Goal: Task Accomplishment & Management: Use online tool/utility

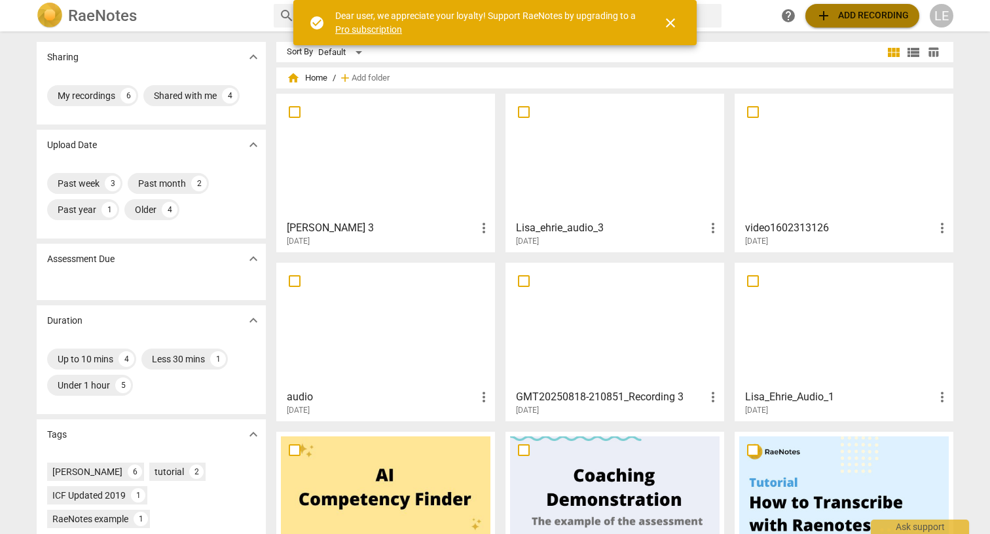
click at [881, 12] on span "add Add recording" at bounding box center [862, 16] width 93 height 16
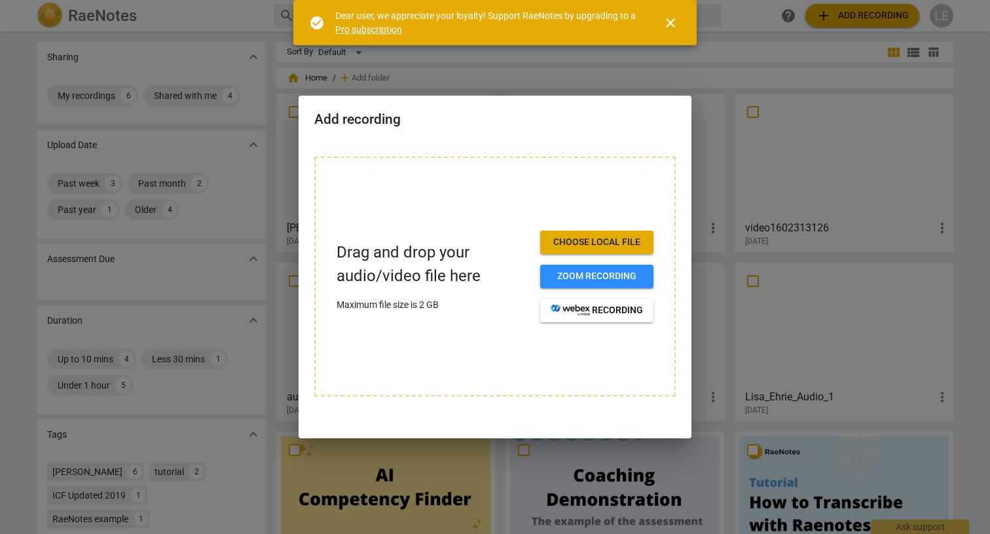
click at [580, 239] on span "Choose local file" at bounding box center [597, 242] width 92 height 13
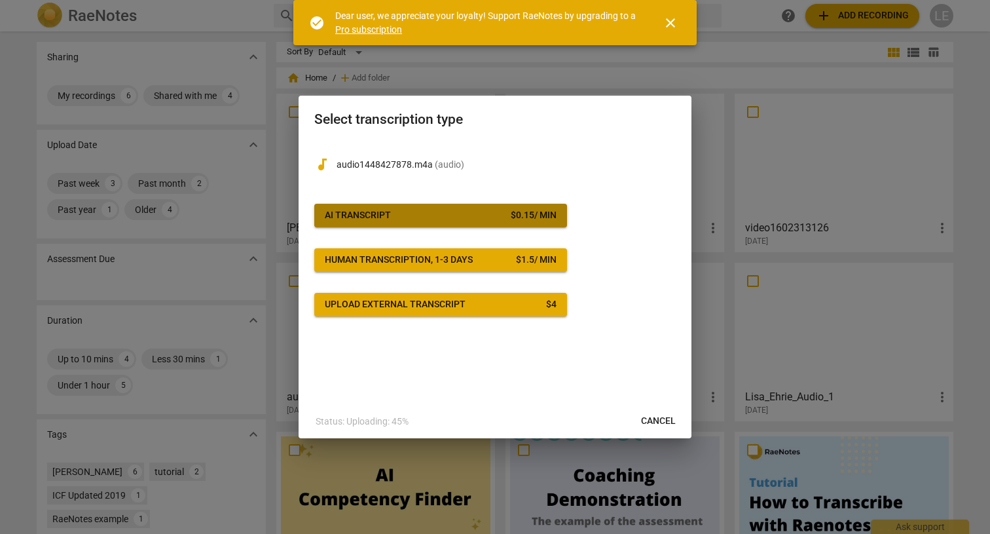
click at [500, 225] on button "AI Transcript $ 0.15 / min" at bounding box center [440, 216] width 253 height 24
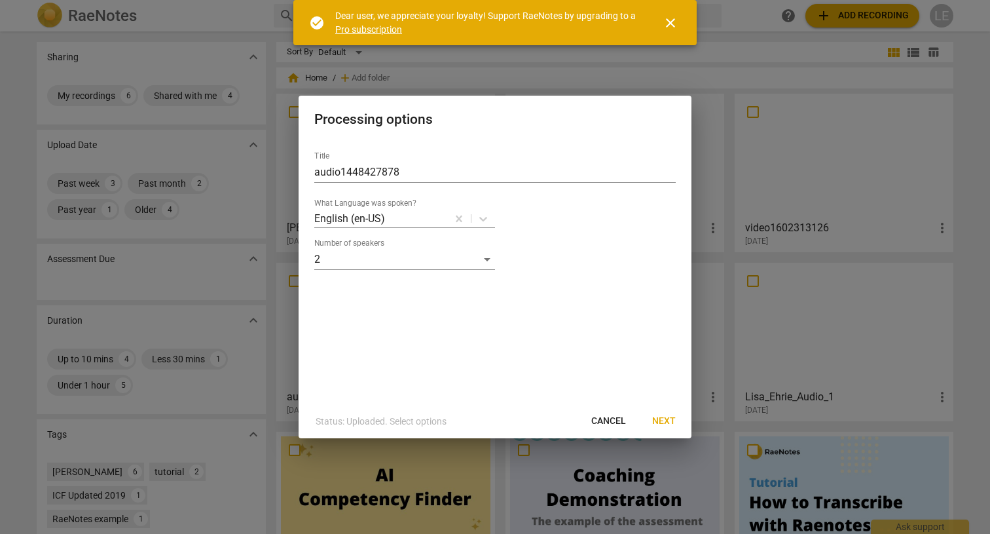
click at [661, 422] on span "Next" at bounding box center [664, 421] width 24 height 13
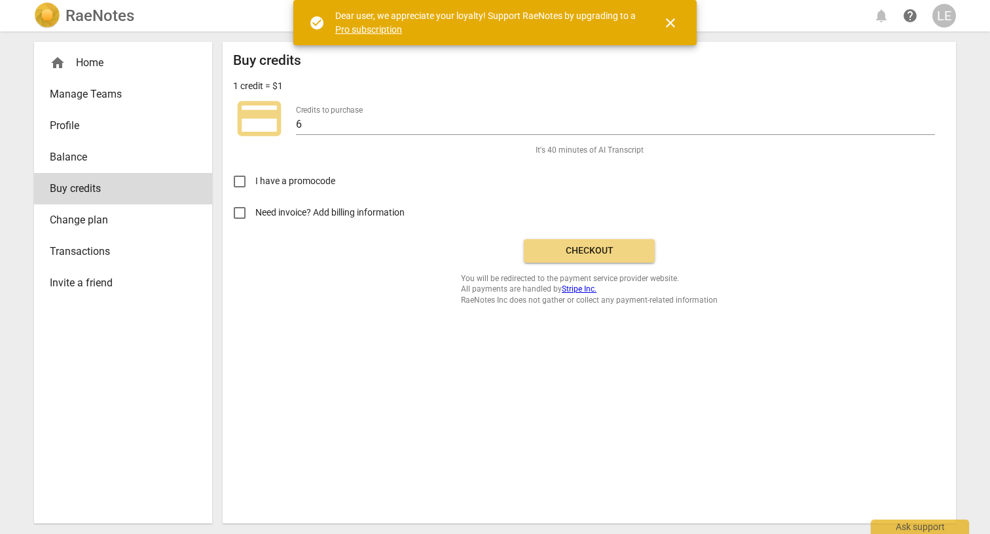
click at [599, 256] on button "Checkout" at bounding box center [589, 251] width 131 height 24
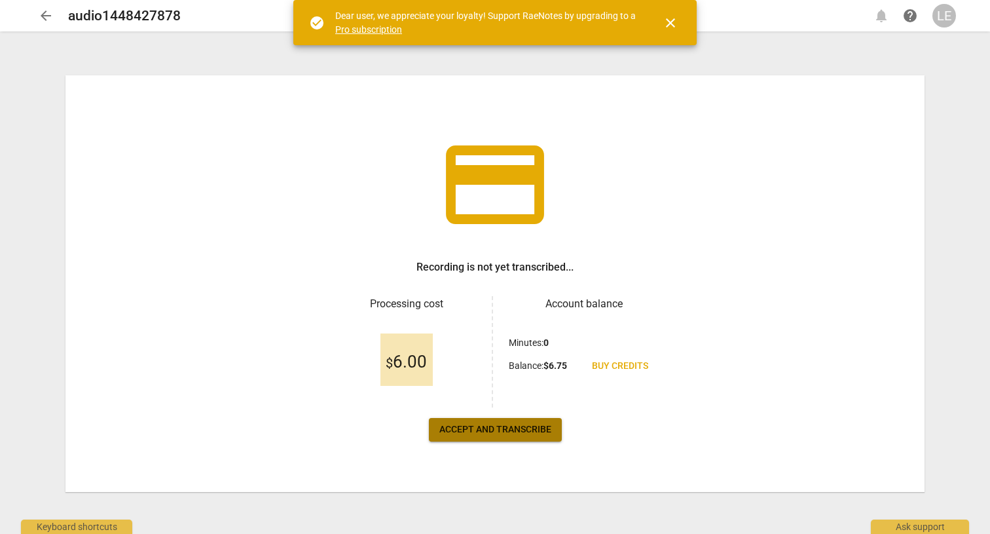
click at [536, 428] on span "Accept and transcribe" at bounding box center [496, 429] width 112 height 13
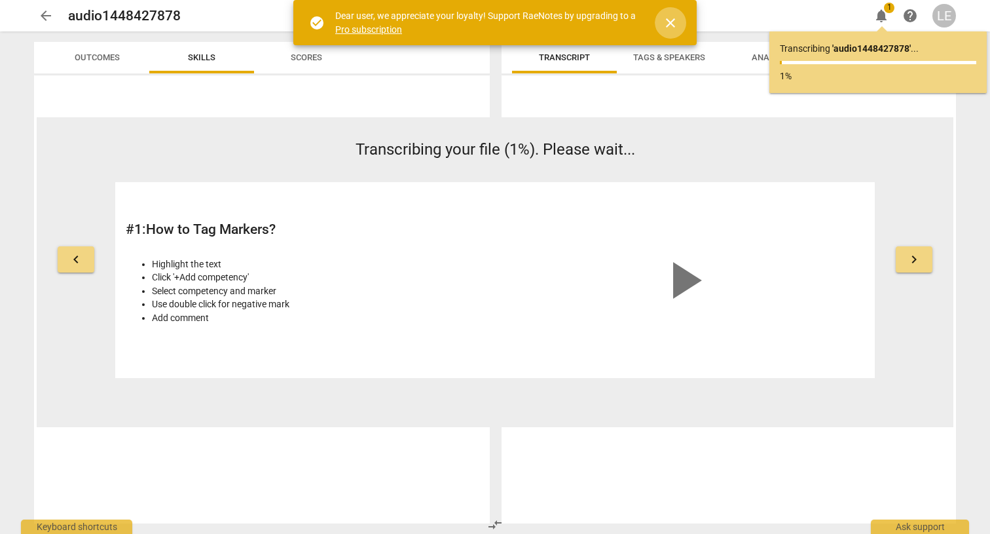
click at [672, 16] on span "close" at bounding box center [671, 23] width 16 height 16
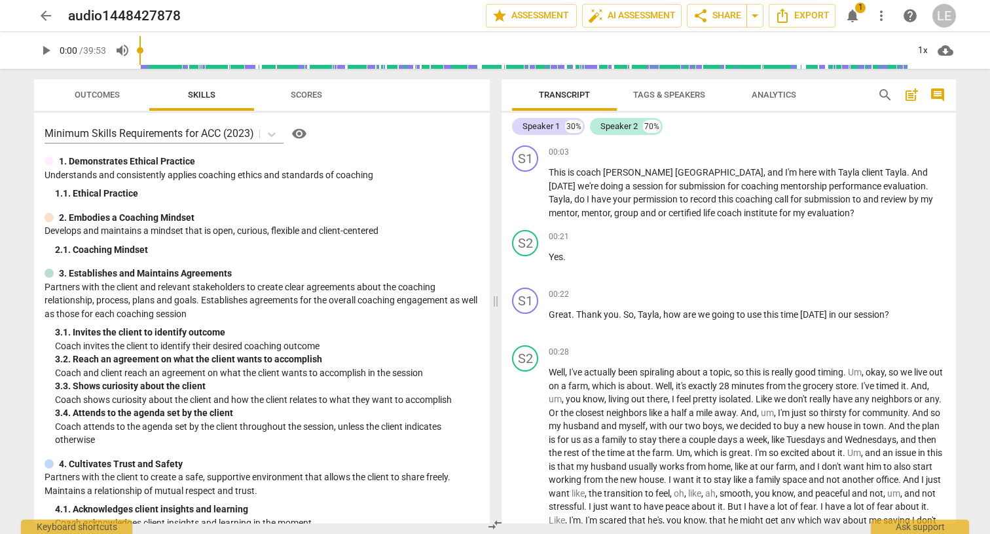
click at [314, 96] on span "Scores" at bounding box center [306, 95] width 31 height 10
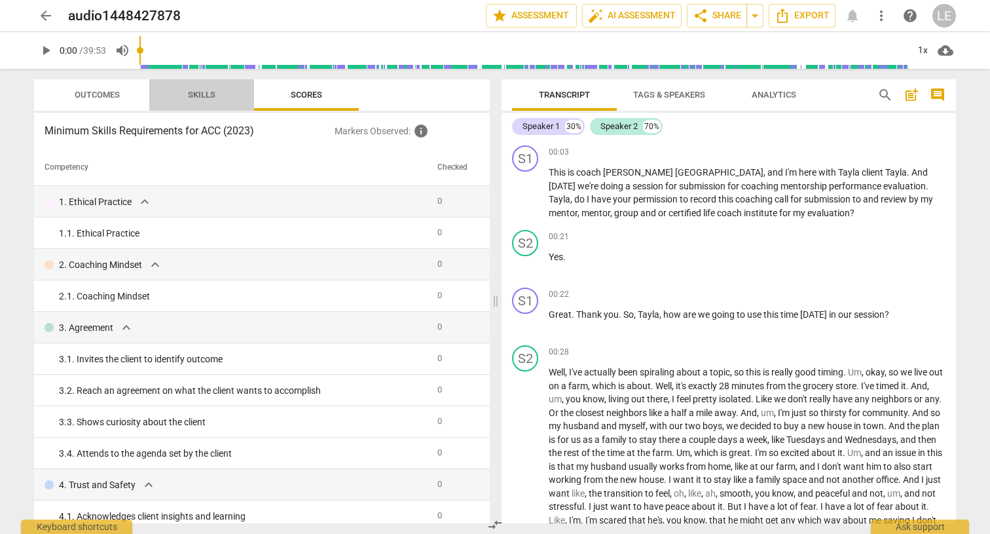
click at [214, 92] on span "Skills" at bounding box center [202, 95] width 28 height 10
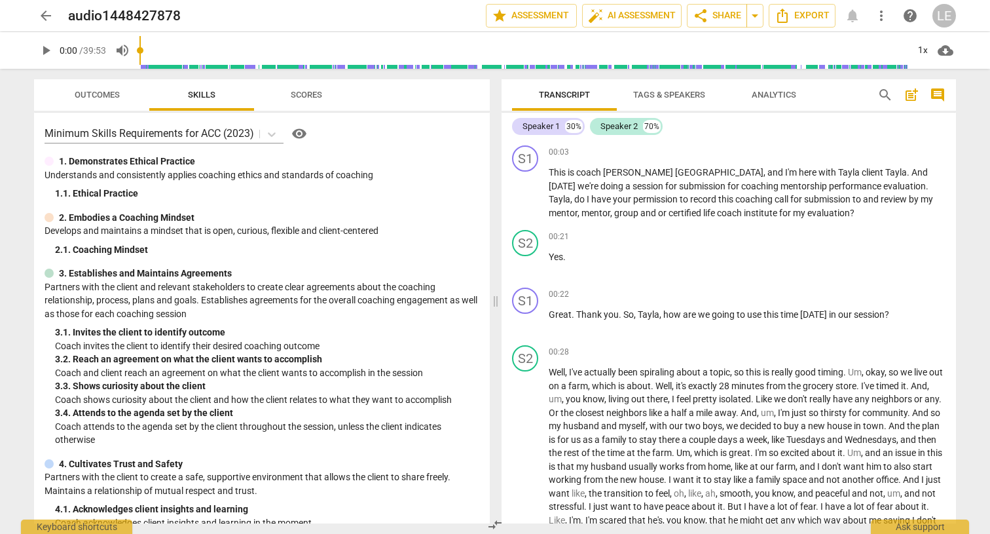
click at [93, 94] on span "Outcomes" at bounding box center [97, 95] width 45 height 10
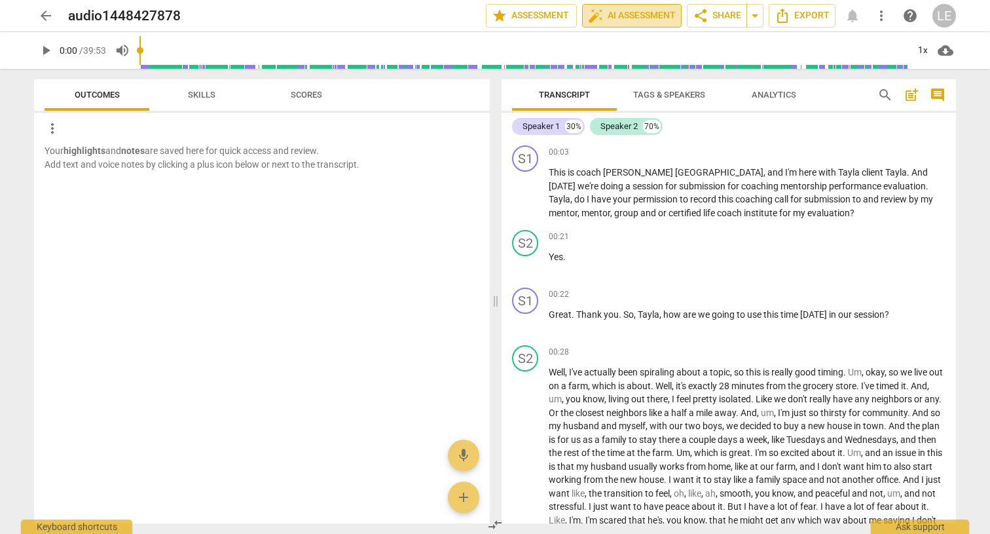
click at [652, 11] on span "auto_fix_high AI Assessment" at bounding box center [632, 16] width 88 height 16
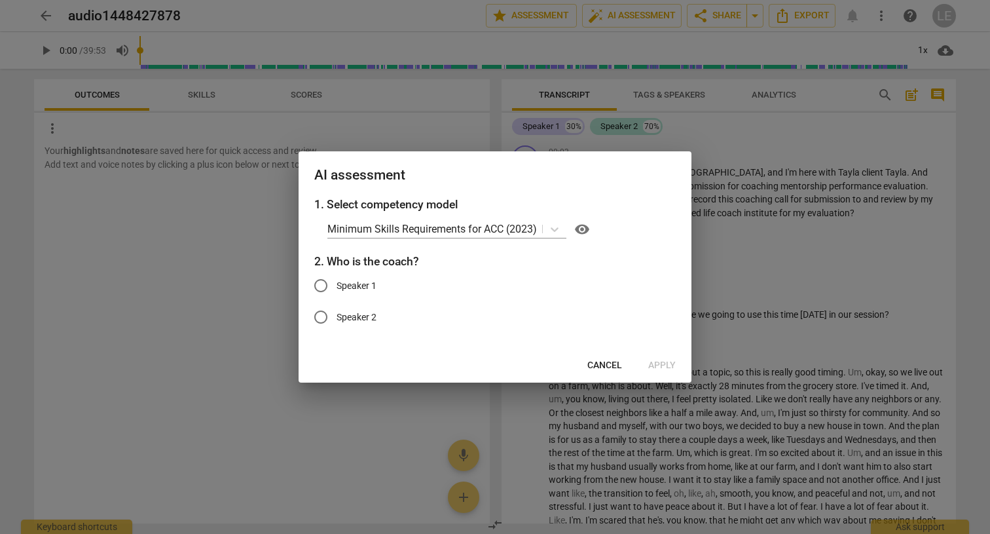
click at [767, 229] on div at bounding box center [495, 267] width 990 height 534
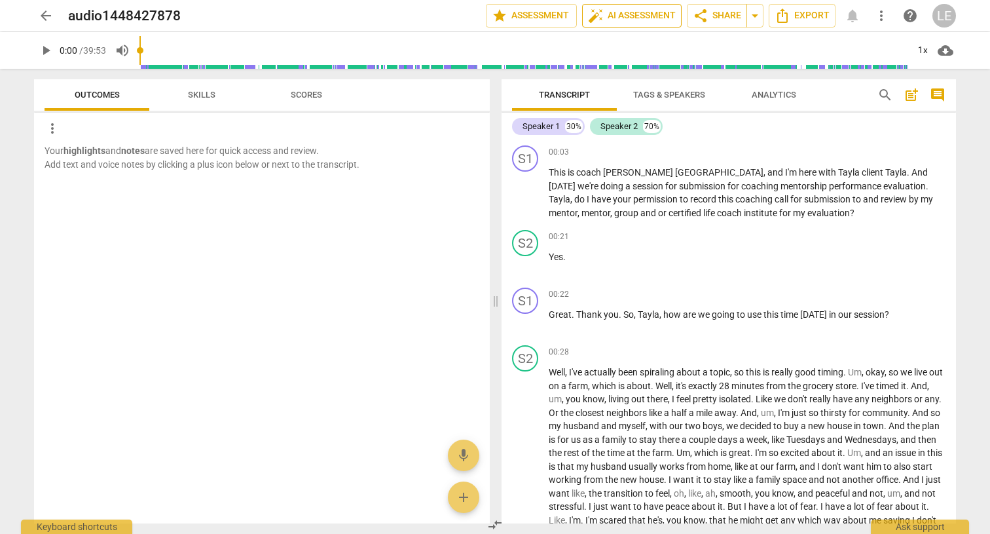
click at [618, 16] on span "auto_fix_high AI Assessment" at bounding box center [632, 16] width 88 height 16
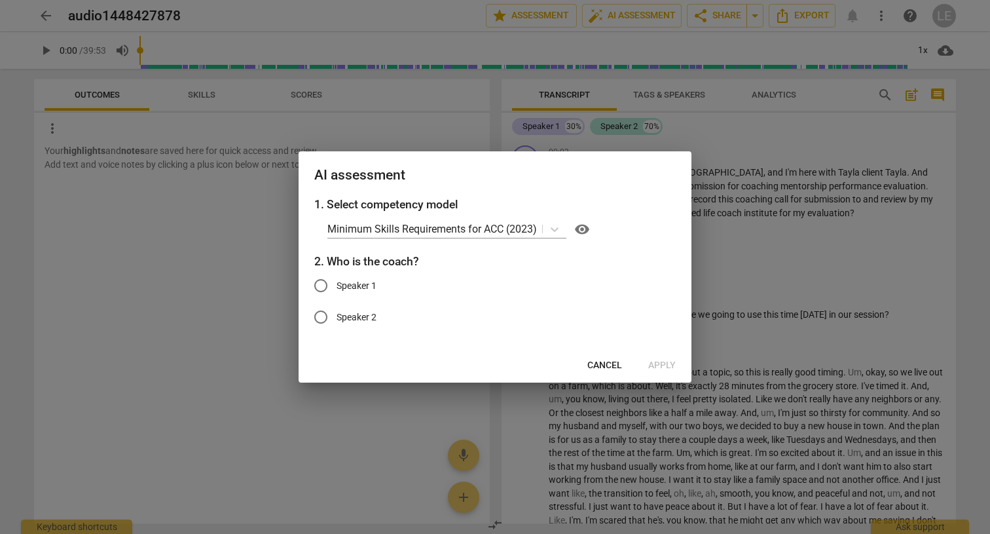
click at [328, 289] on input "Speaker 1" at bounding box center [320, 285] width 31 height 31
radio input "true"
click at [667, 367] on span "Apply" at bounding box center [662, 365] width 28 height 13
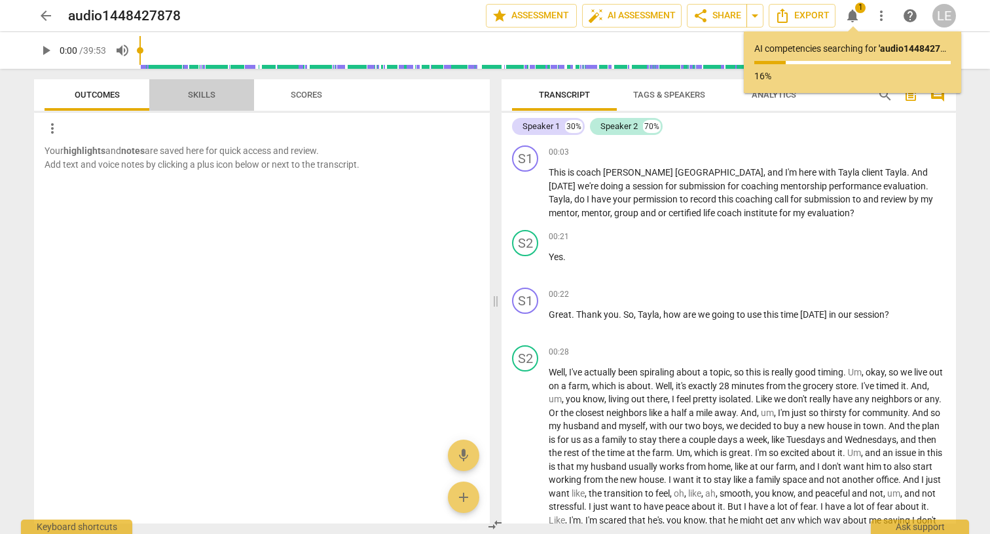
click at [205, 98] on span "Skills" at bounding box center [202, 95] width 28 height 10
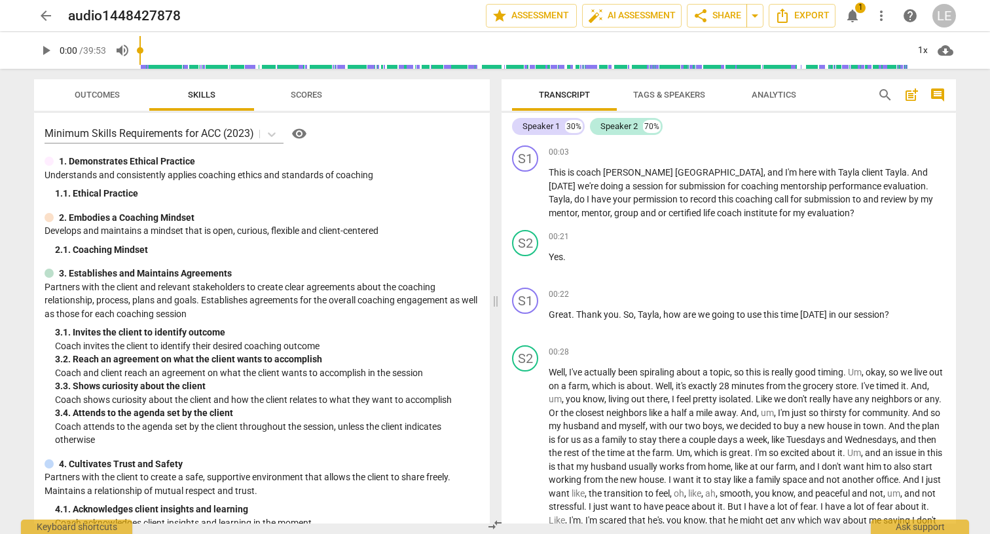
click at [308, 96] on span "Scores" at bounding box center [306, 95] width 31 height 10
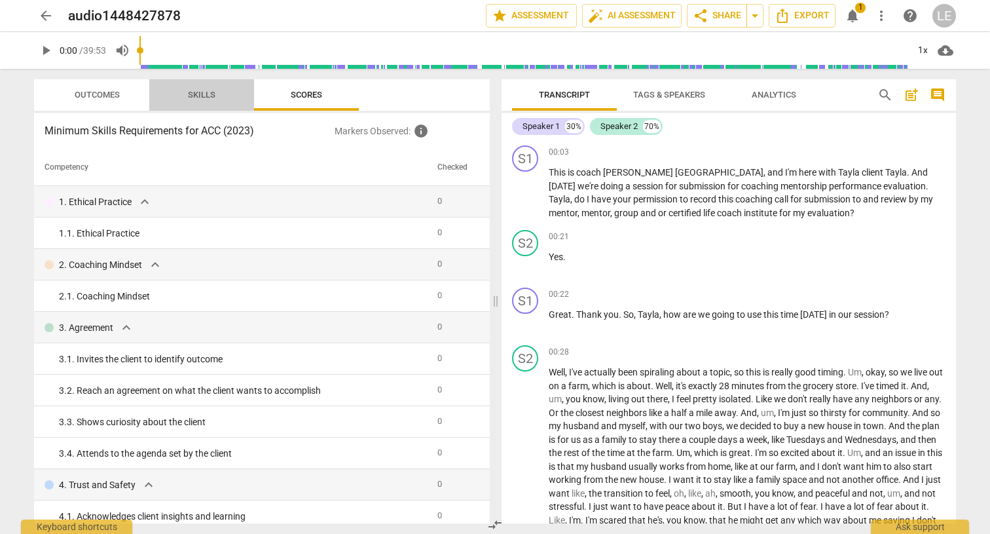
click at [215, 100] on span "Skills" at bounding box center [201, 95] width 59 height 18
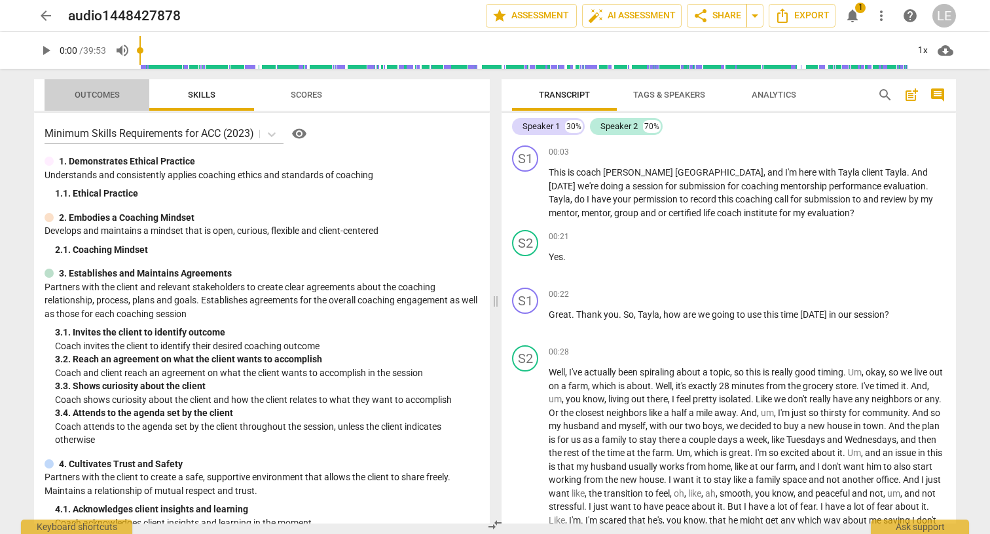
click at [112, 91] on span "Outcomes" at bounding box center [97, 95] width 45 height 10
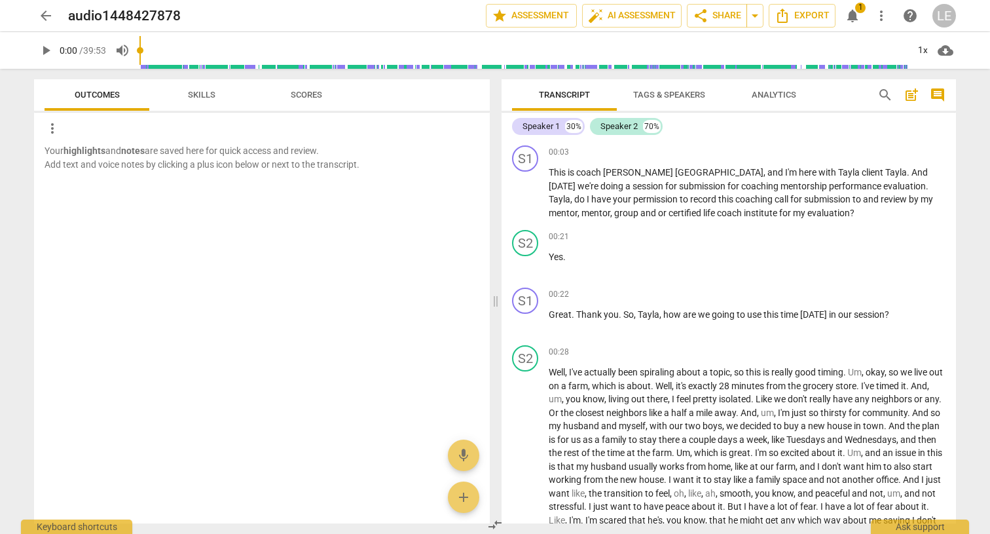
click at [213, 97] on span "Skills" at bounding box center [202, 95] width 28 height 10
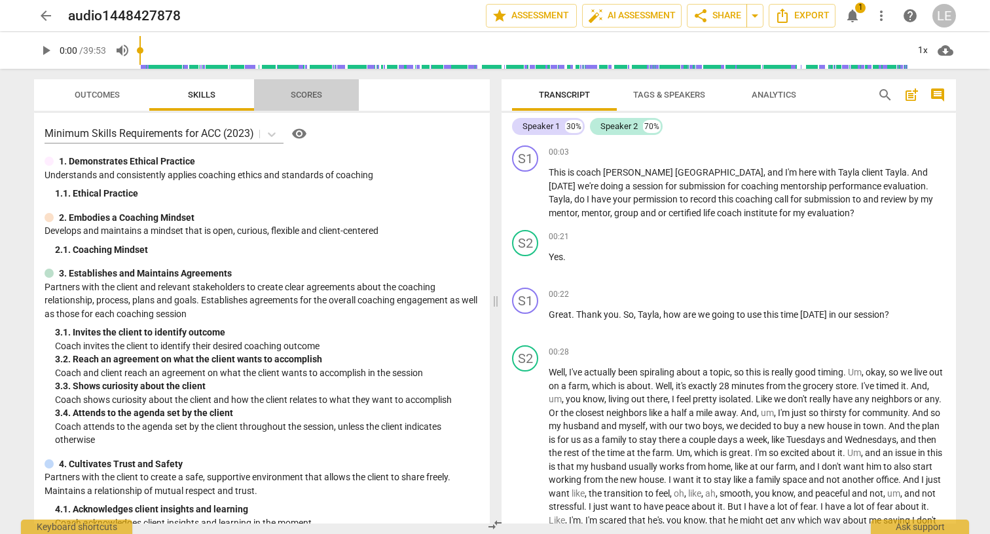
click at [323, 92] on span "Scores" at bounding box center [306, 95] width 63 height 18
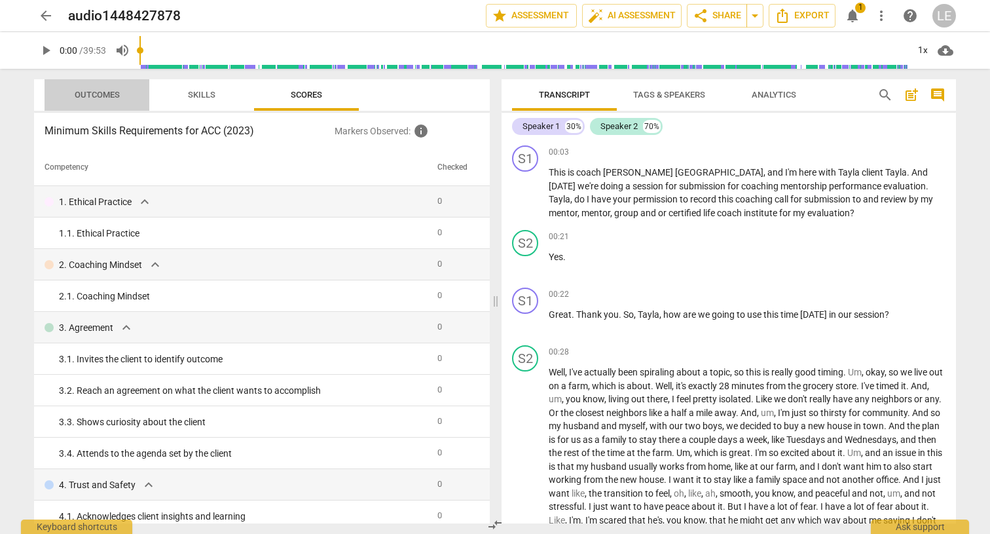
click at [111, 100] on span "Outcomes" at bounding box center [97, 95] width 77 height 18
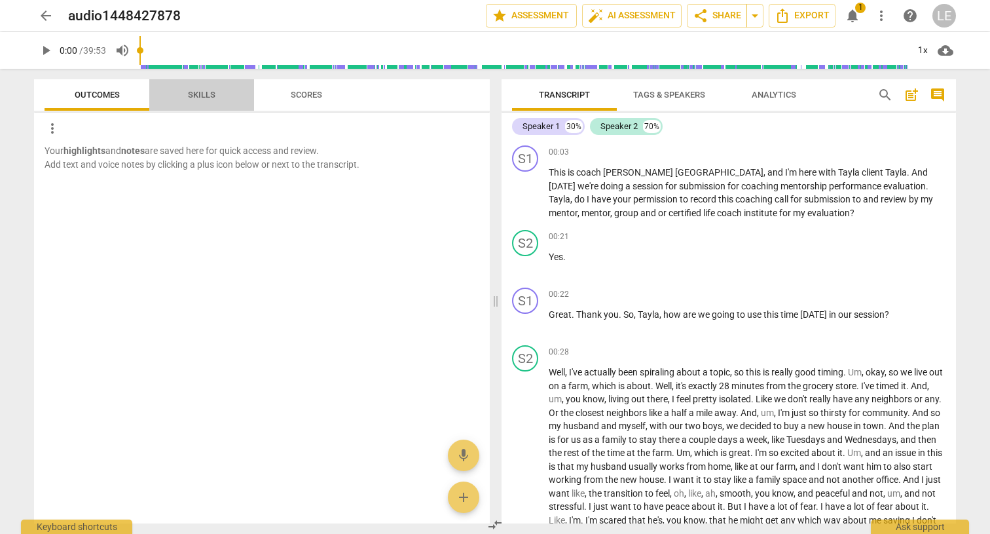
click at [212, 94] on span "Skills" at bounding box center [202, 95] width 28 height 10
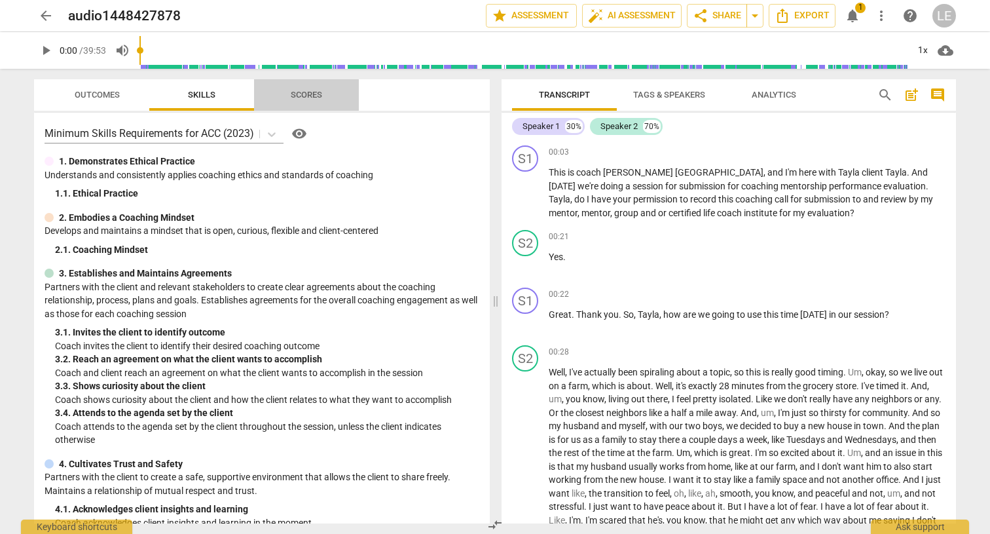
click at [310, 94] on span "Scores" at bounding box center [306, 95] width 31 height 10
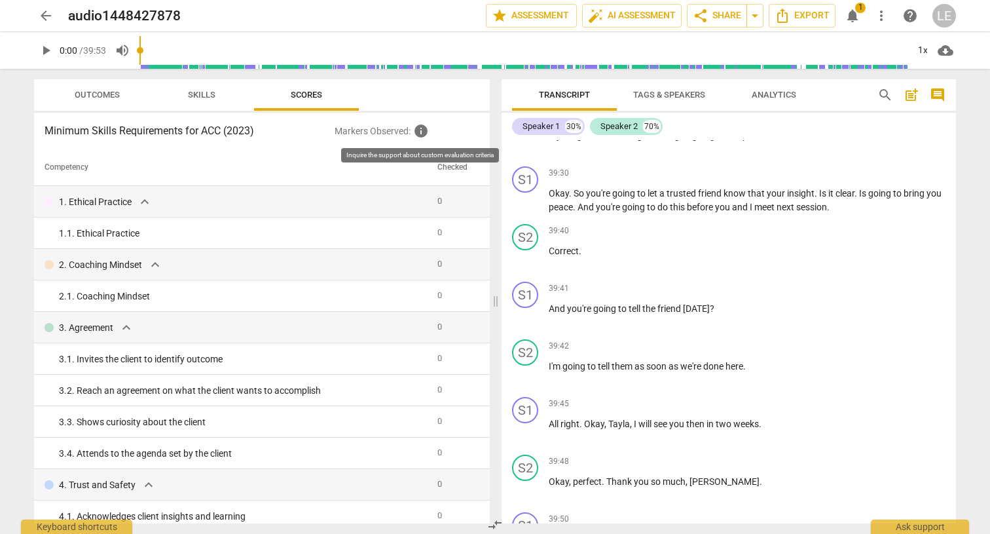
click at [420, 134] on span "info" at bounding box center [421, 131] width 16 height 16
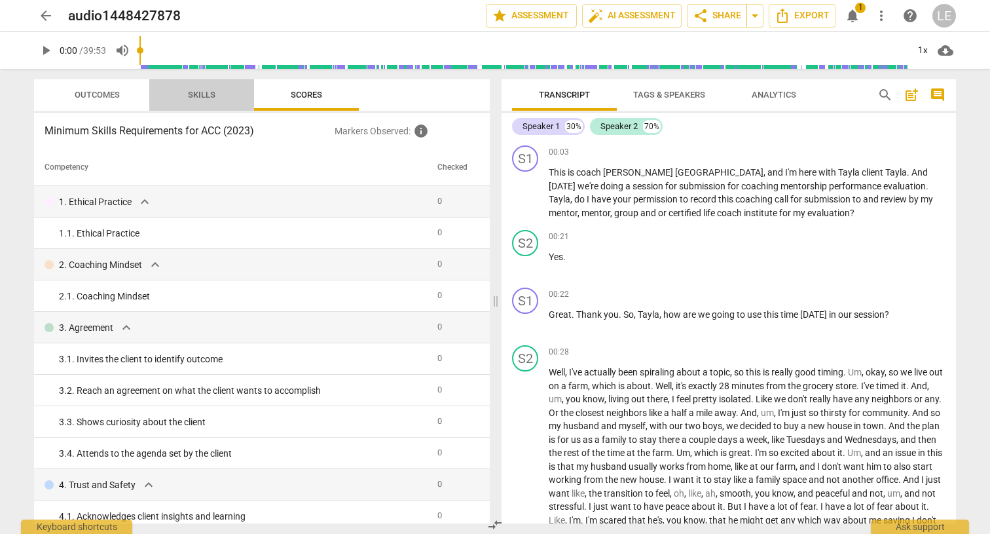
click at [208, 97] on span "Skills" at bounding box center [202, 95] width 28 height 10
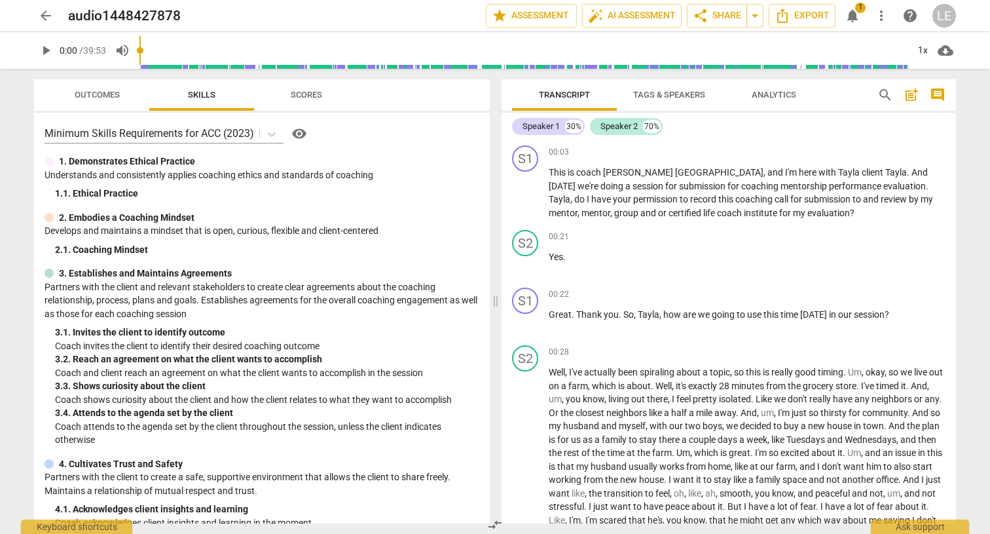
click at [107, 99] on span "Outcomes" at bounding box center [97, 95] width 77 height 18
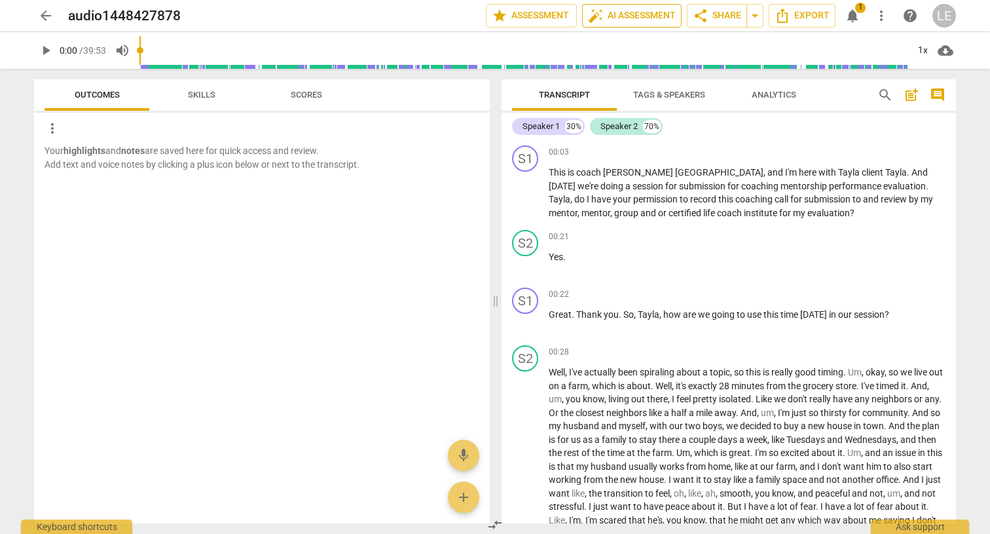
click at [590, 11] on span "auto_fix_high" at bounding box center [596, 16] width 16 height 16
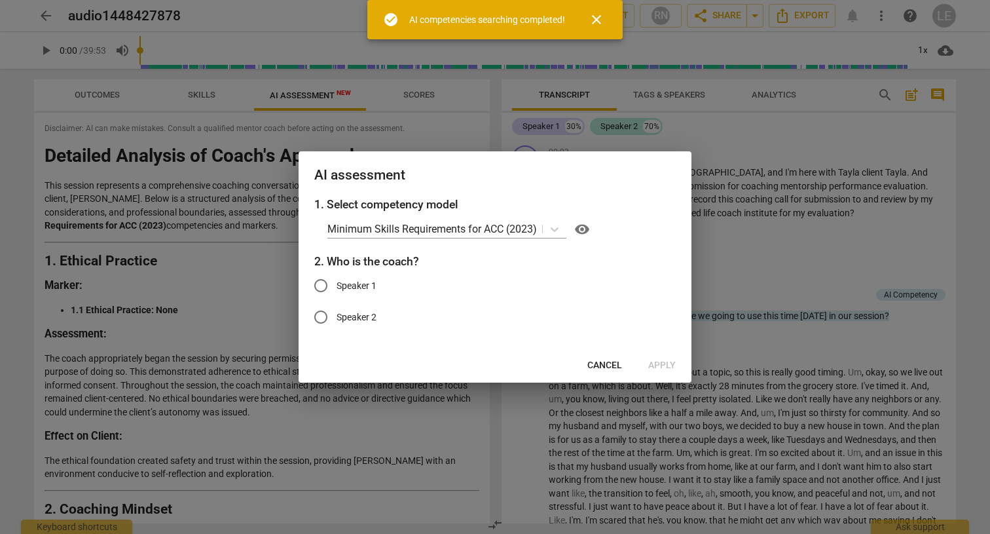
click at [610, 362] on span "Cancel" at bounding box center [605, 365] width 35 height 13
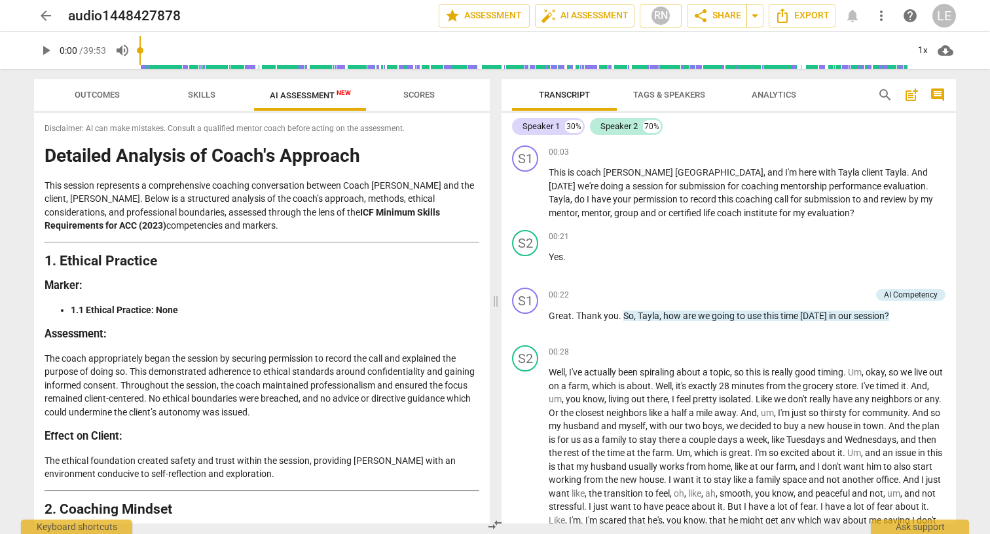
click at [194, 97] on span "Skills" at bounding box center [202, 95] width 28 height 10
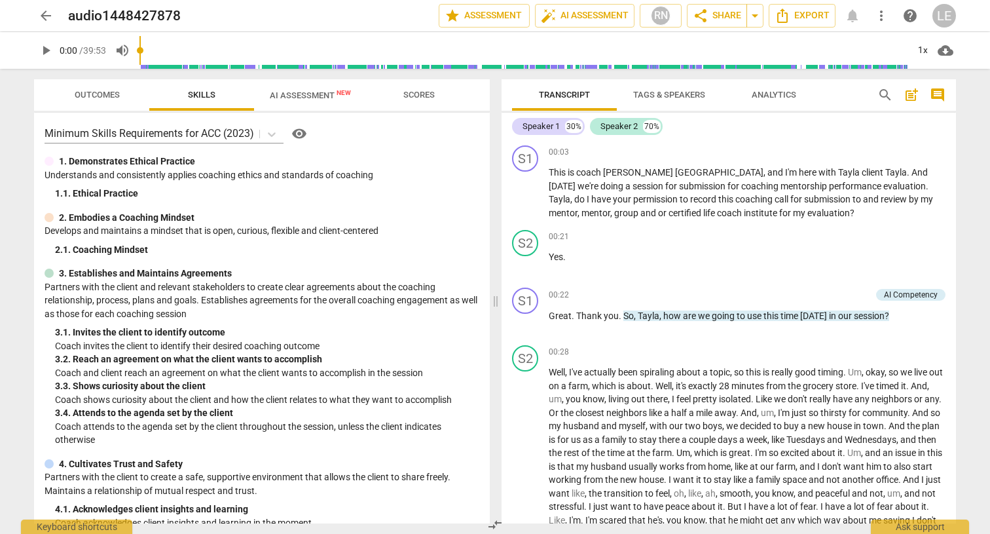
click at [111, 93] on span "Outcomes" at bounding box center [97, 95] width 45 height 10
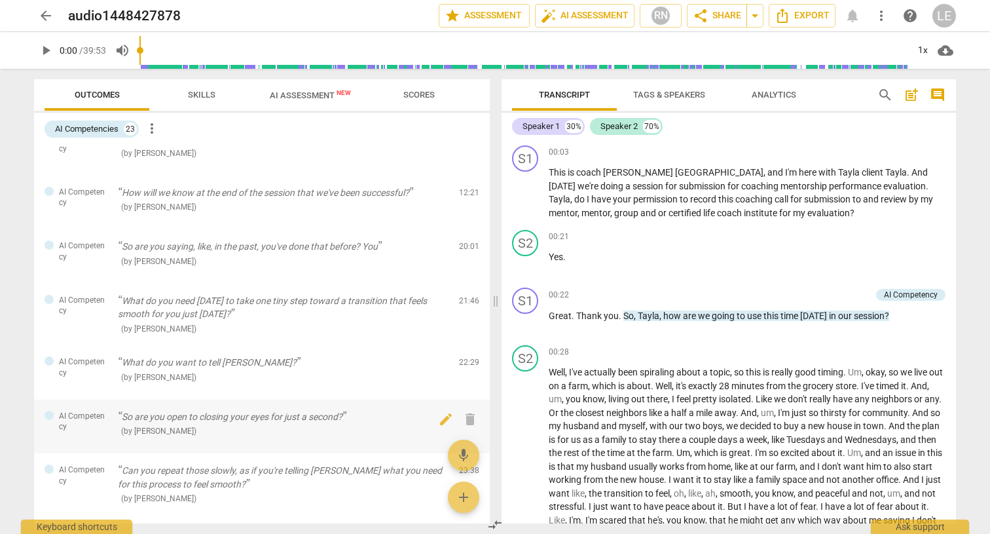
scroll to position [244, 0]
